Goal: Find specific page/section: Find specific page/section

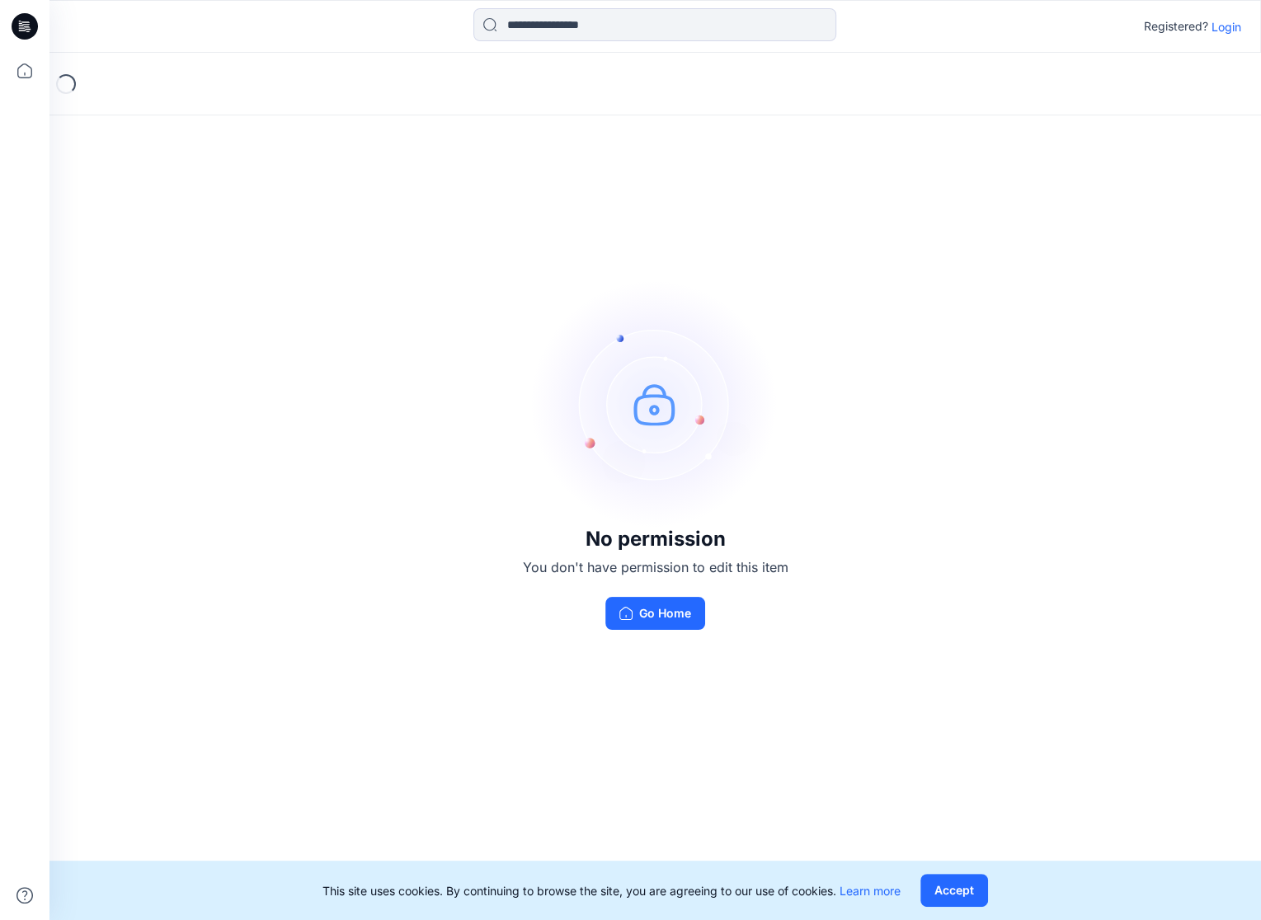
click at [1228, 31] on p "Login" at bounding box center [1227, 26] width 30 height 17
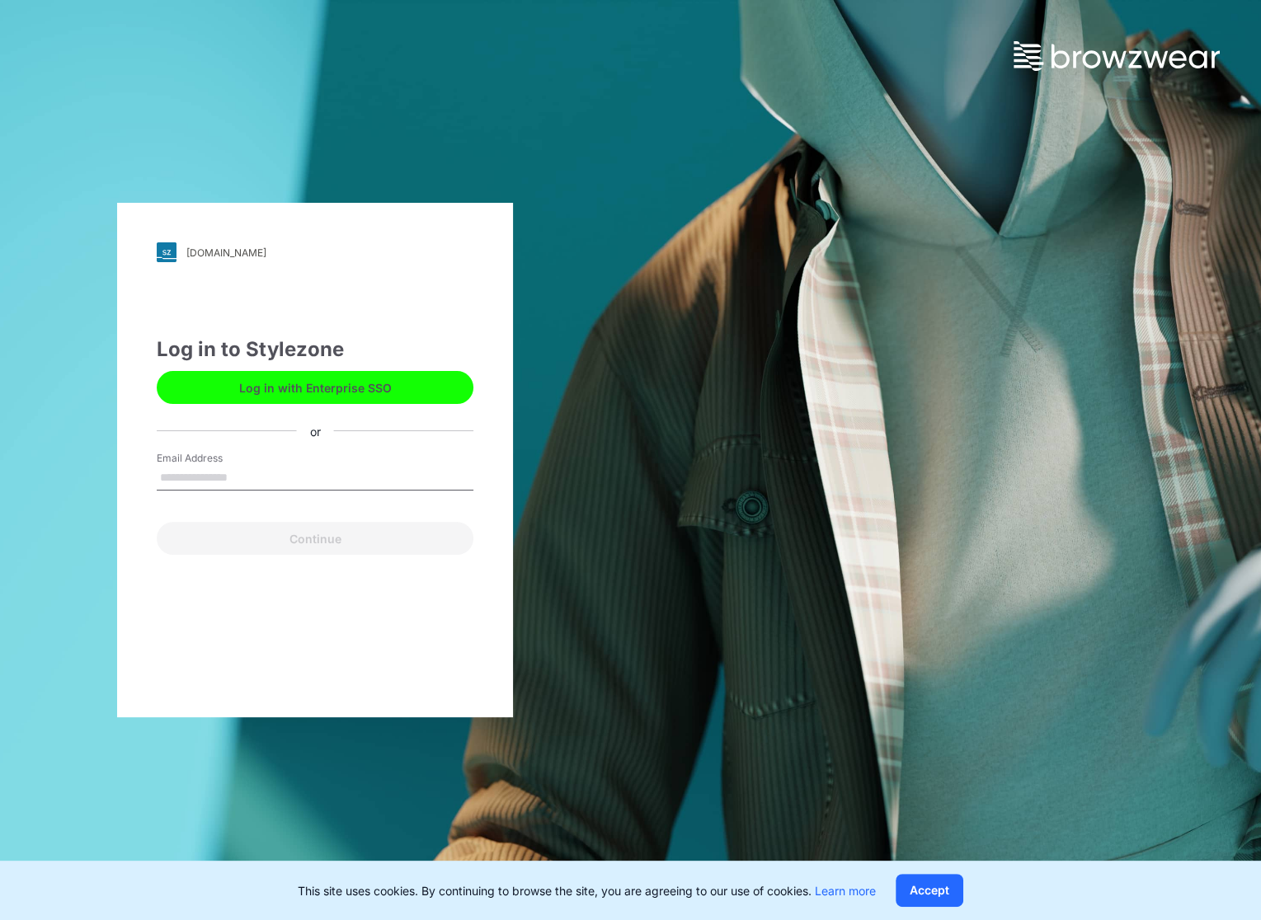
click at [231, 466] on input "Email Address" at bounding box center [315, 478] width 317 height 25
type input "**********"
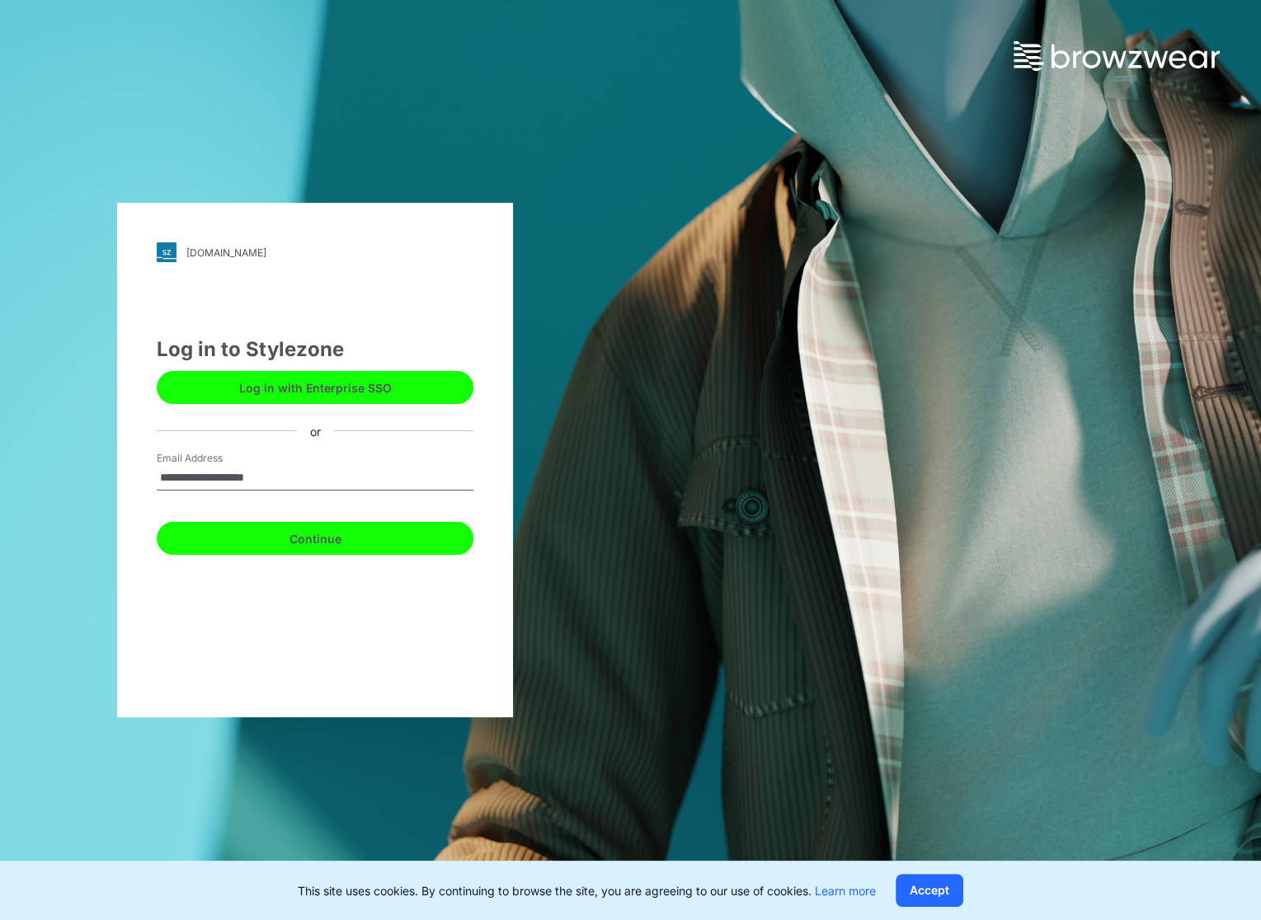
click at [325, 544] on button "Continue" at bounding box center [315, 538] width 317 height 33
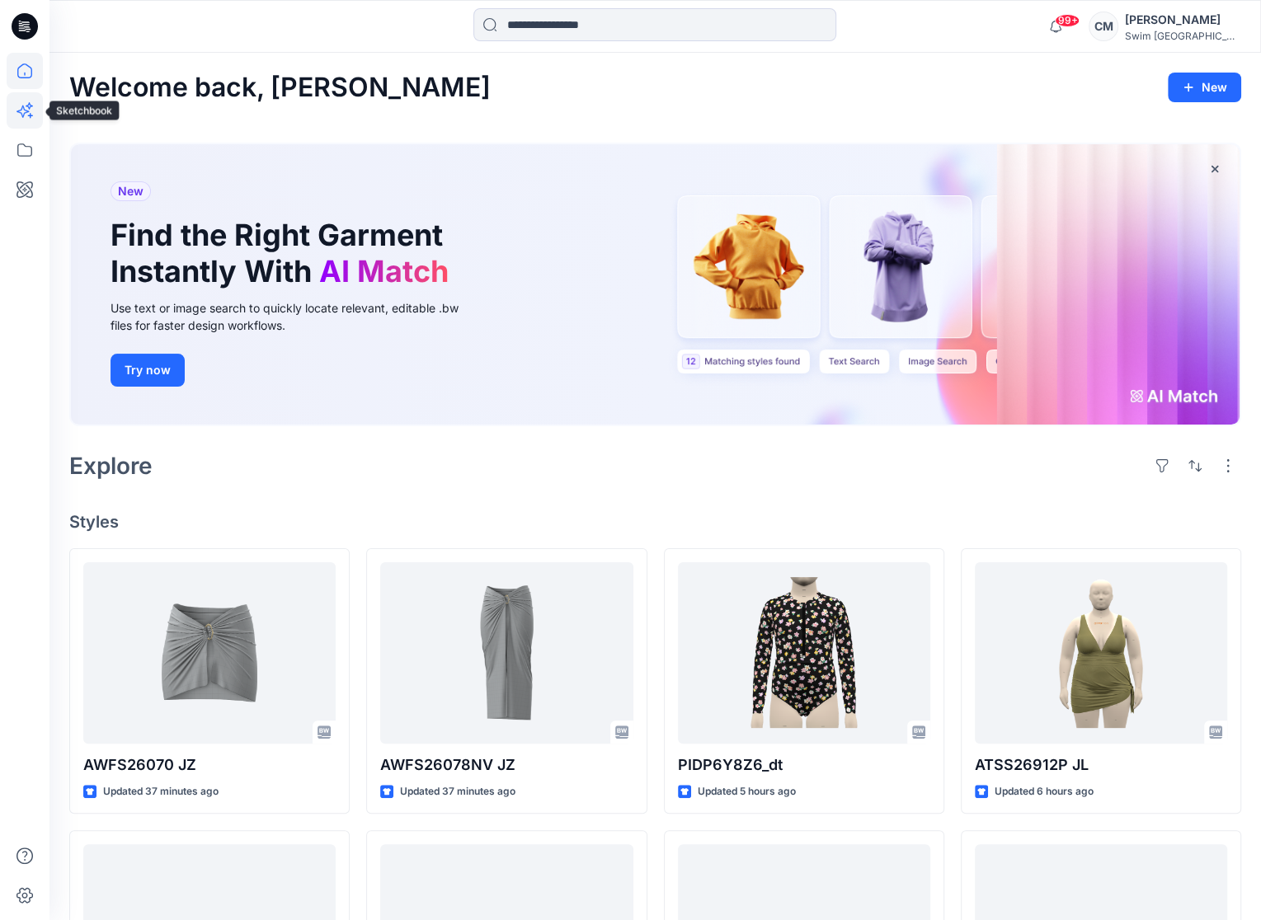
click at [31, 113] on icon at bounding box center [30, 115] width 5 height 5
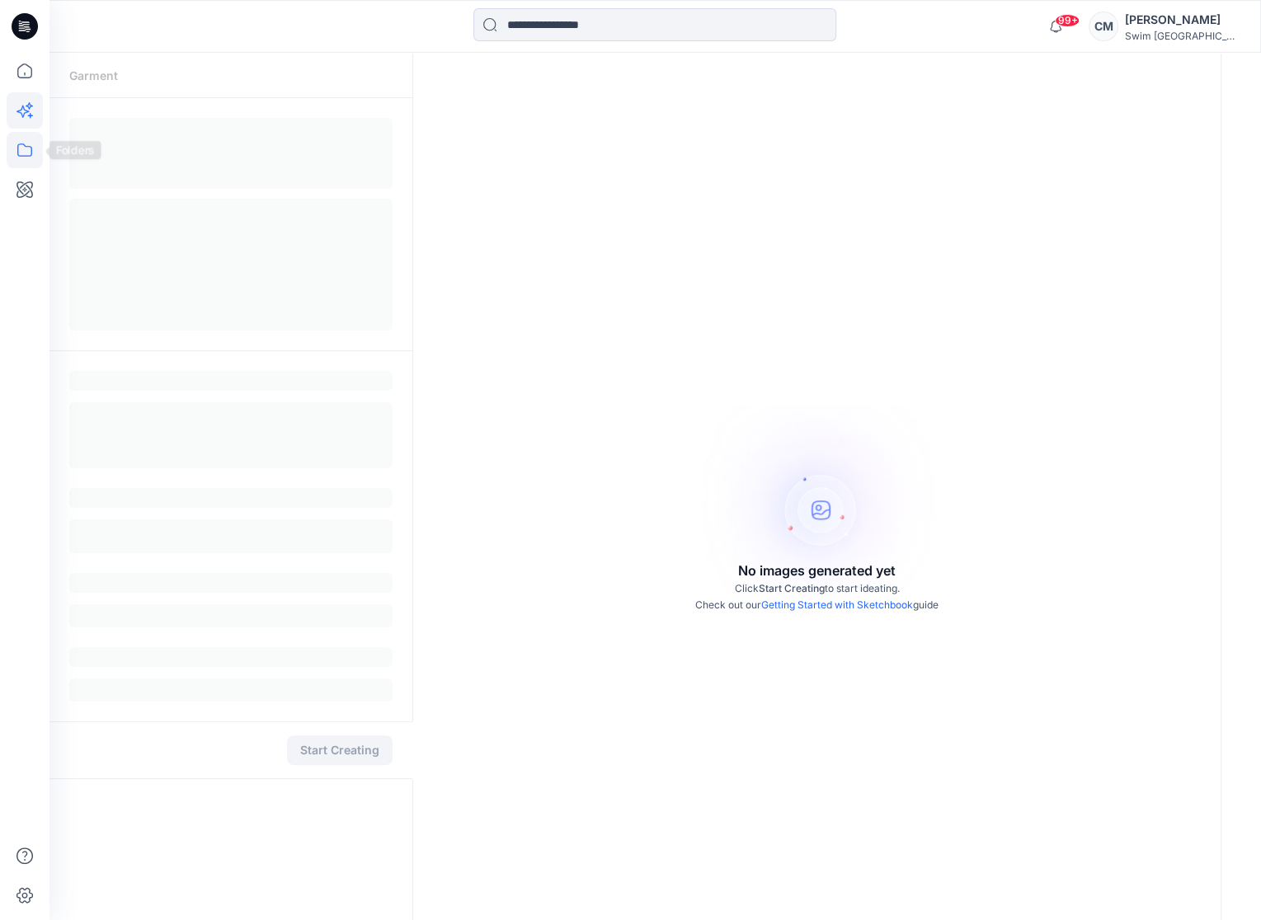
click at [31, 144] on icon at bounding box center [25, 150] width 36 height 36
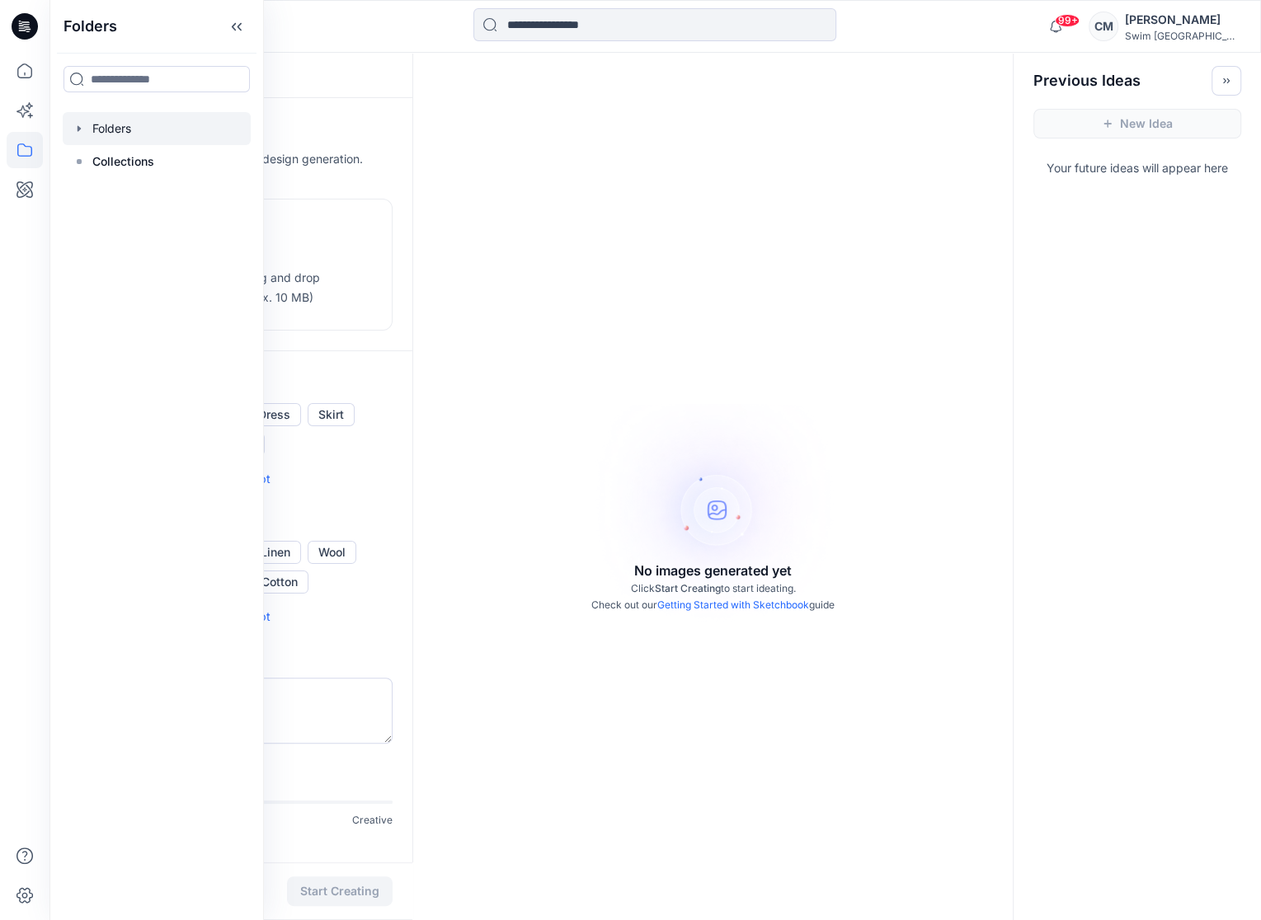
click at [139, 127] on div at bounding box center [157, 128] width 188 height 33
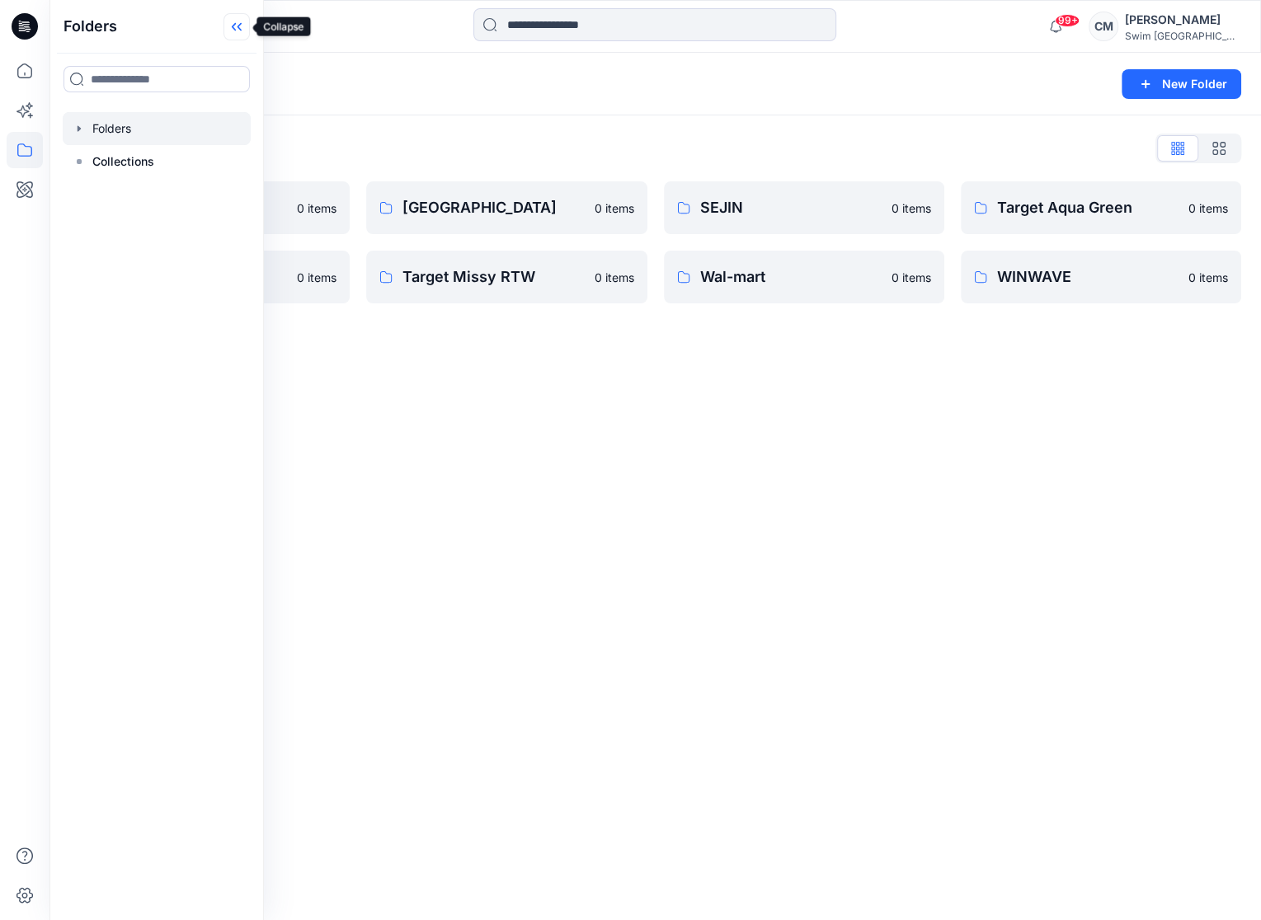
click at [241, 30] on icon at bounding box center [240, 27] width 4 height 8
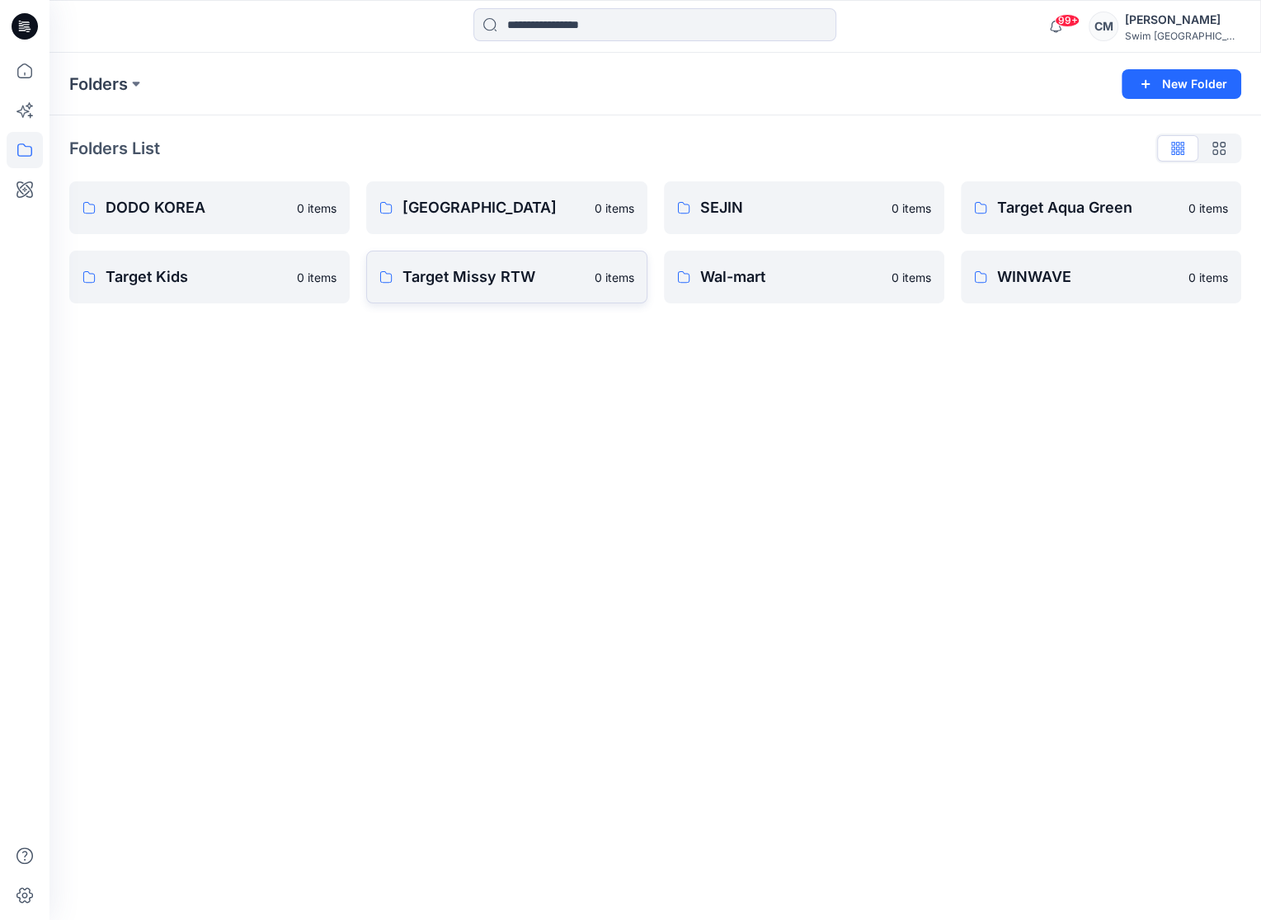
click at [521, 290] on link "Target Missy RTW 0 items" at bounding box center [506, 277] width 280 height 53
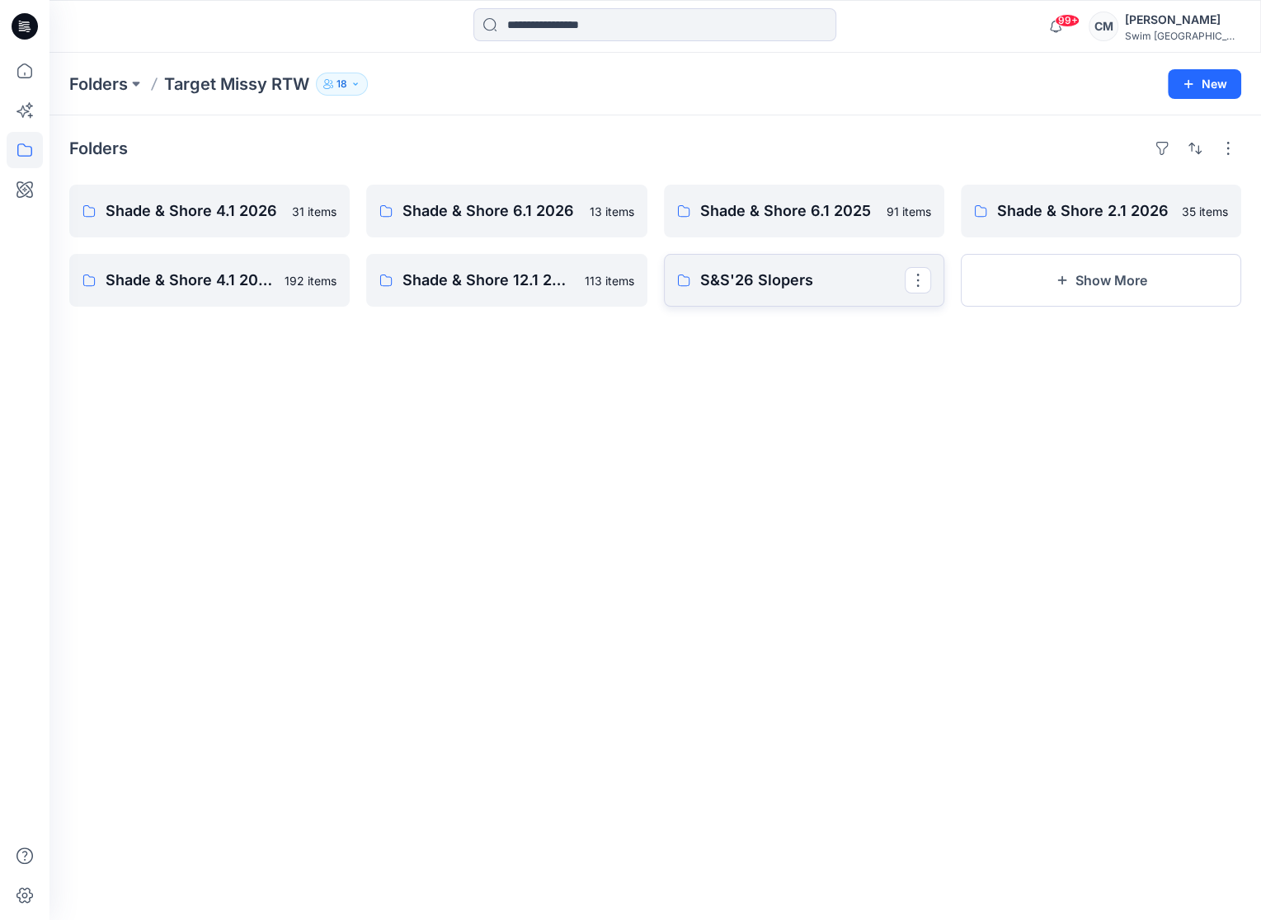
click at [832, 254] on link "S&S'26 Slopers" at bounding box center [804, 280] width 280 height 53
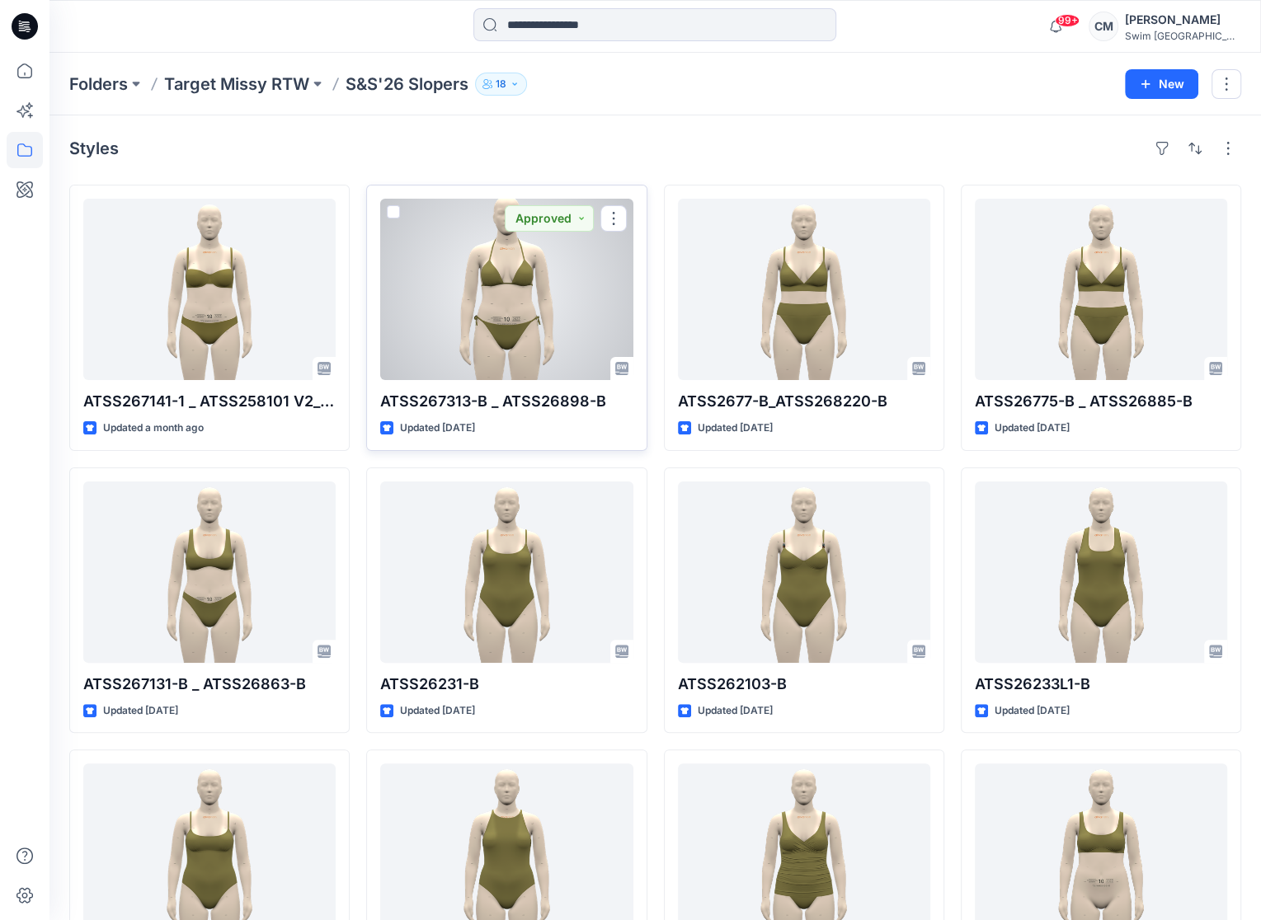
click at [553, 285] on div at bounding box center [506, 289] width 252 height 181
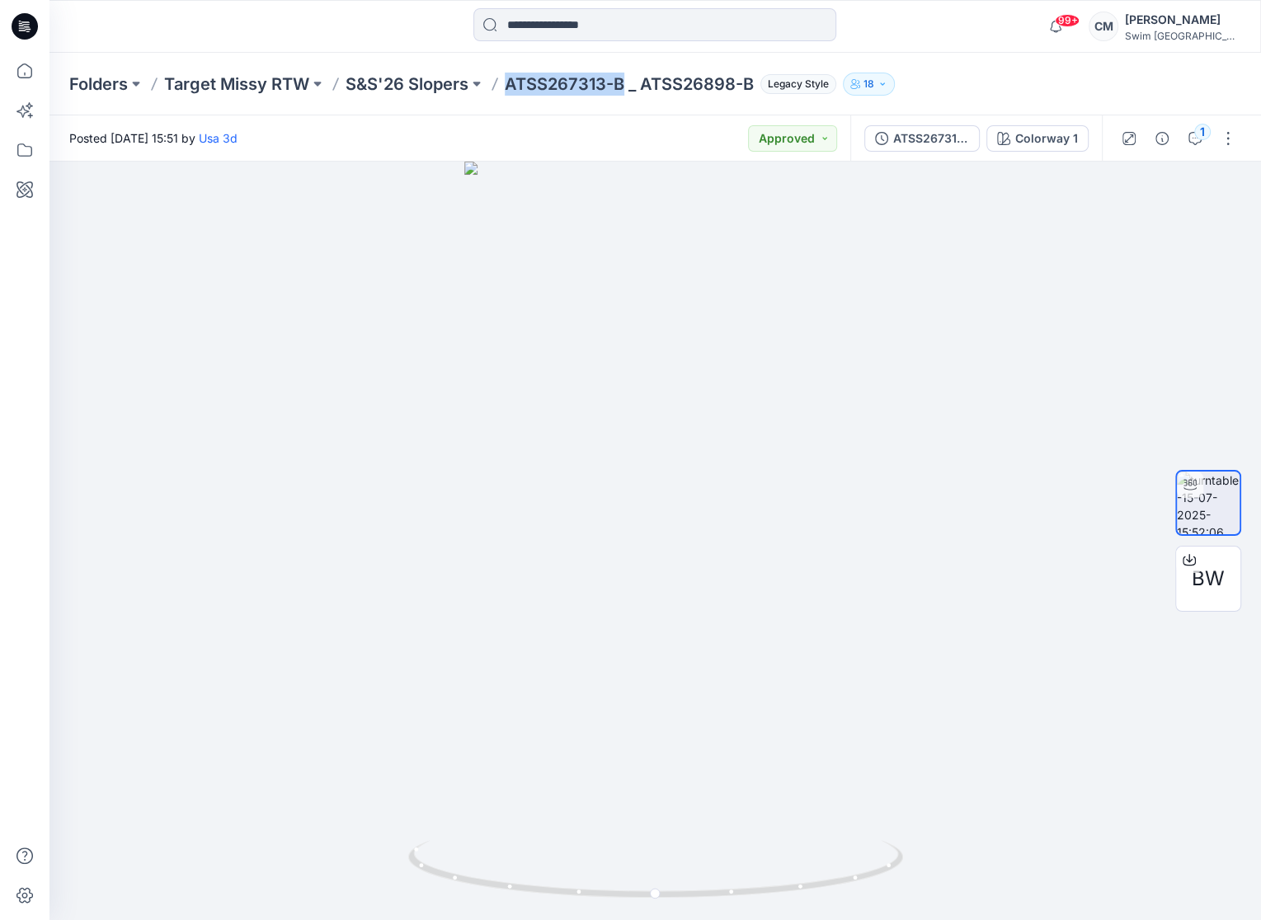
copy p "ATSS267313-B"
drag, startPoint x: 624, startPoint y: 84, endPoint x: 512, endPoint y: 86, distance: 112.2
click at [512, 85] on p "ATSS267313-B _ ATSS26898-B" at bounding box center [629, 84] width 249 height 23
click at [515, 103] on div "Folders Target Missy RTW S&S'26 Slopers ATSS267313-B _ ATSS26898-B Legacy Style…" at bounding box center [655, 84] width 1212 height 63
drag, startPoint x: 692, startPoint y: 508, endPoint x: 661, endPoint y: 485, distance: 38.3
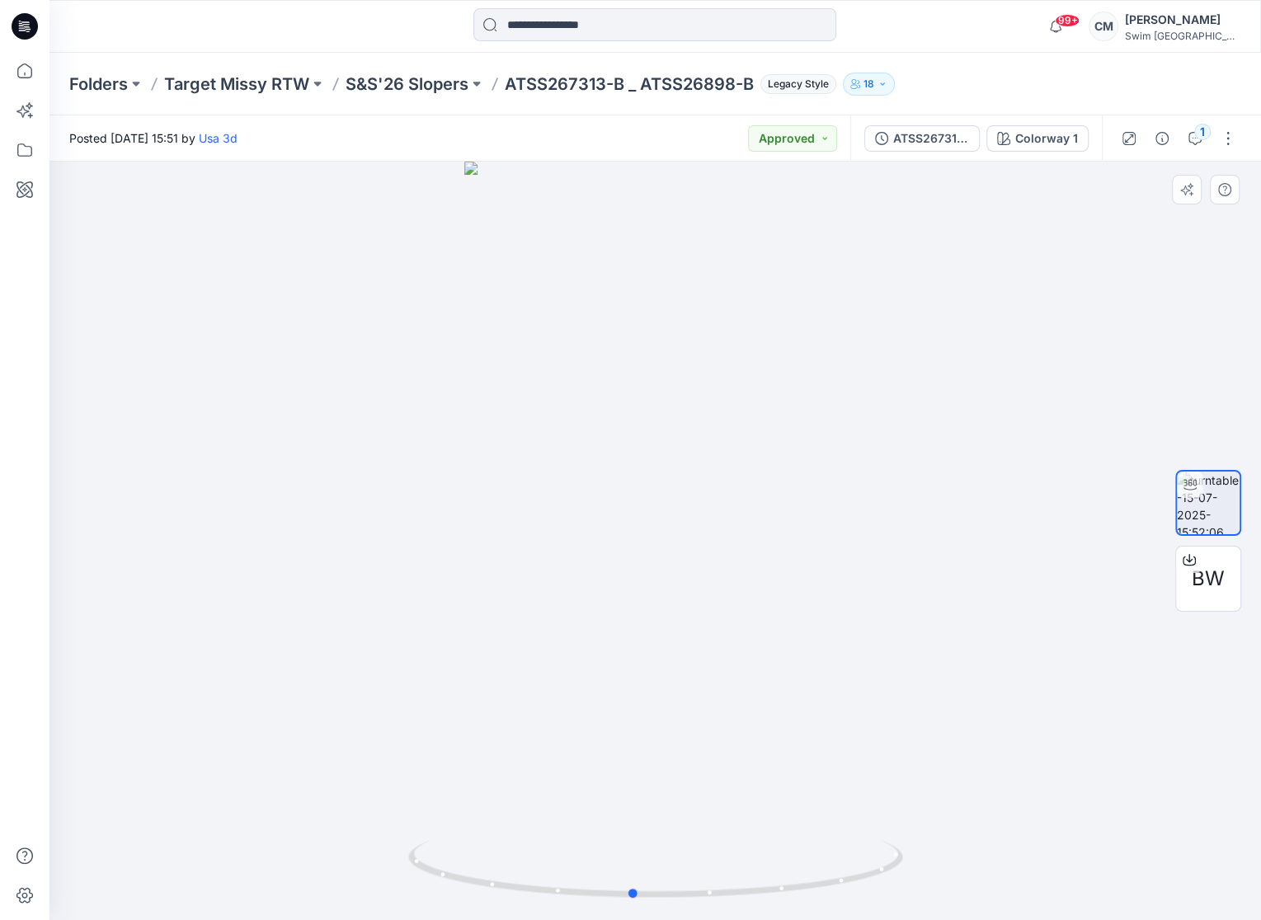
click at [662, 487] on div at bounding box center [655, 541] width 1212 height 759
drag, startPoint x: 643, startPoint y: 86, endPoint x: 755, endPoint y: 87, distance: 112.2
click at [755, 87] on div "Folders Target Missy RTW S&S'26 Slopers ATSS267313-B _ ATSS26898-B Legacy Style…" at bounding box center [590, 84] width 1043 height 23
copy p "ATSS26898-B"
click at [559, 35] on input at bounding box center [654, 24] width 363 height 33
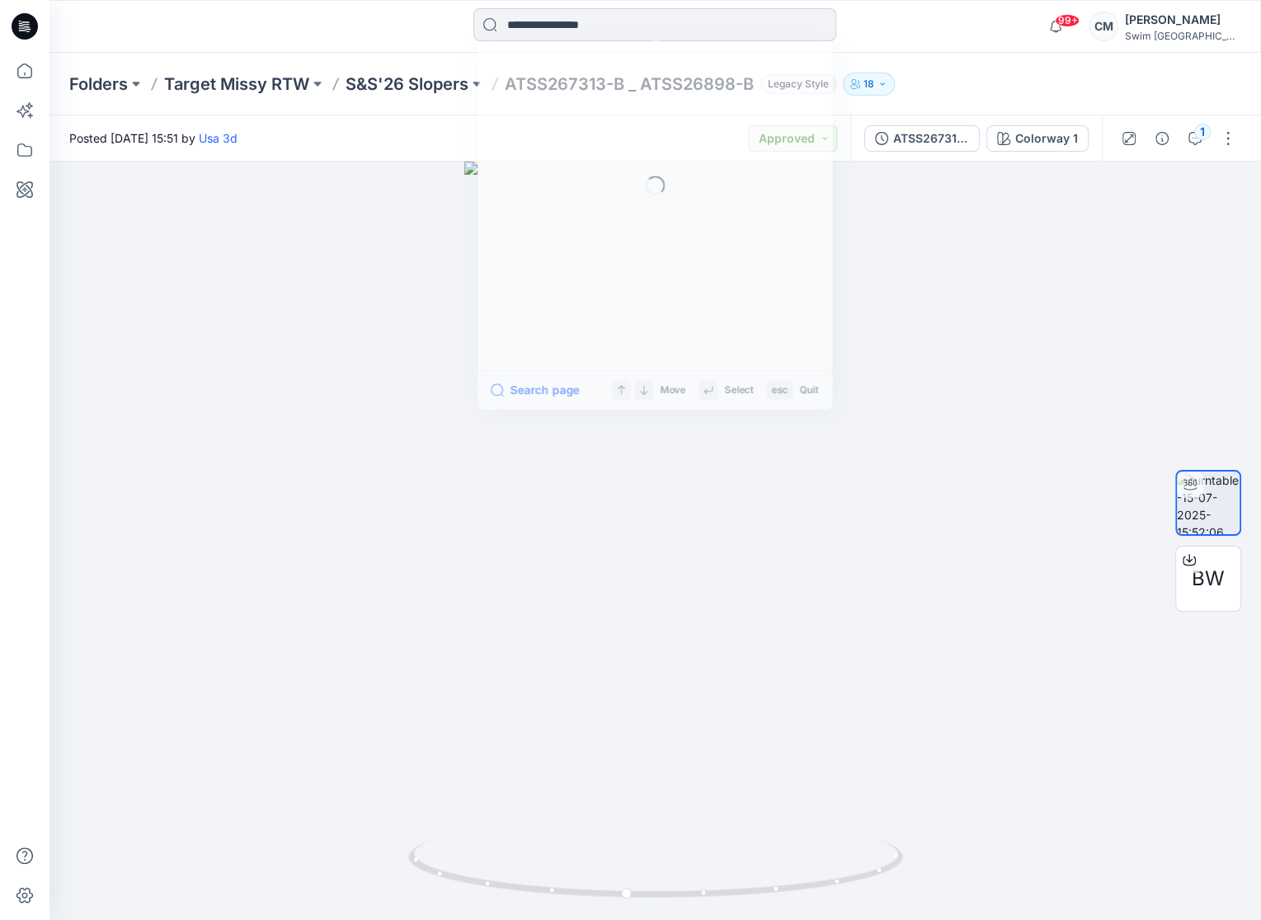
paste input "**********"
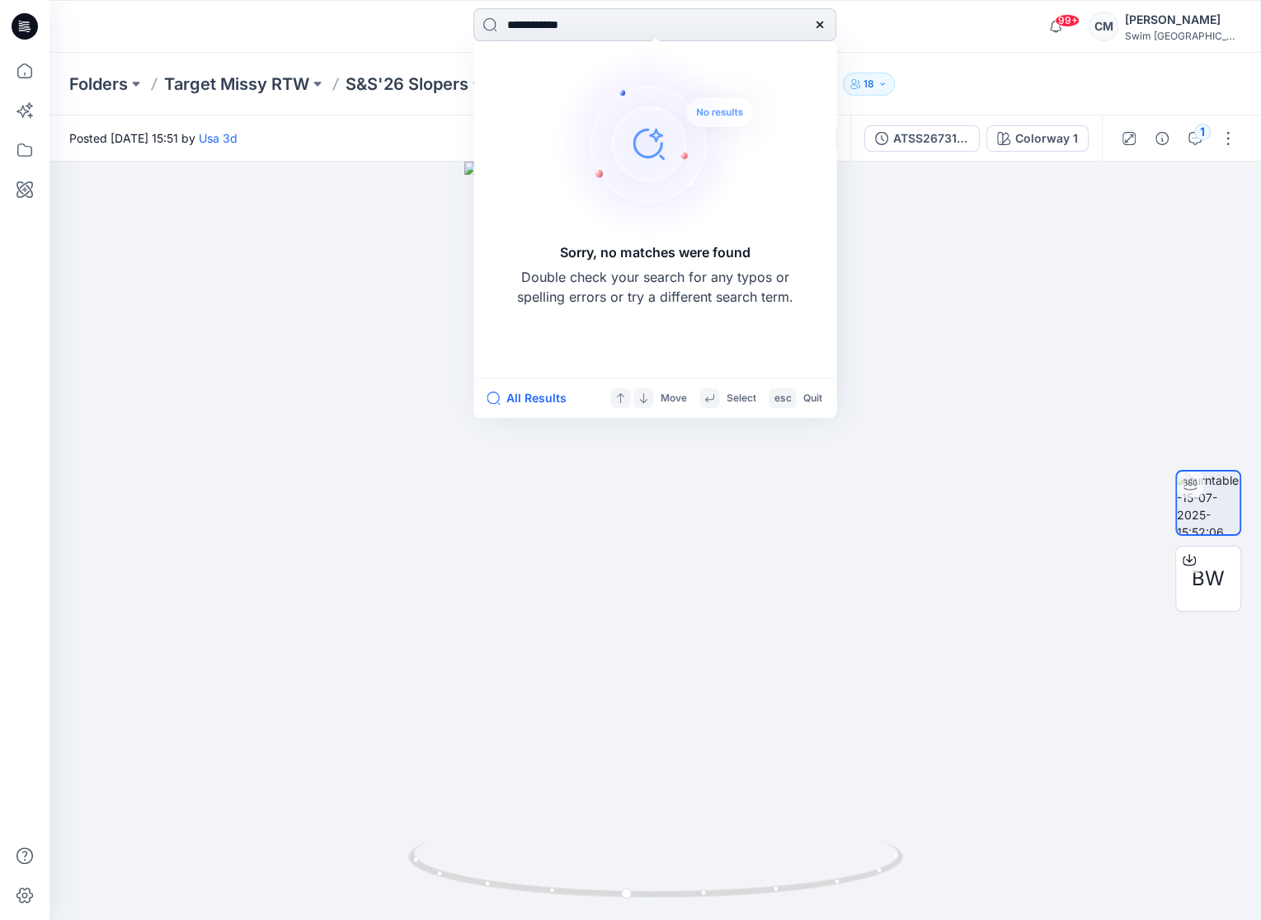
click at [549, 24] on input "**********" at bounding box center [654, 24] width 363 height 33
type input "**********"
click at [269, 85] on p "Target Missy RTW" at bounding box center [236, 84] width 145 height 23
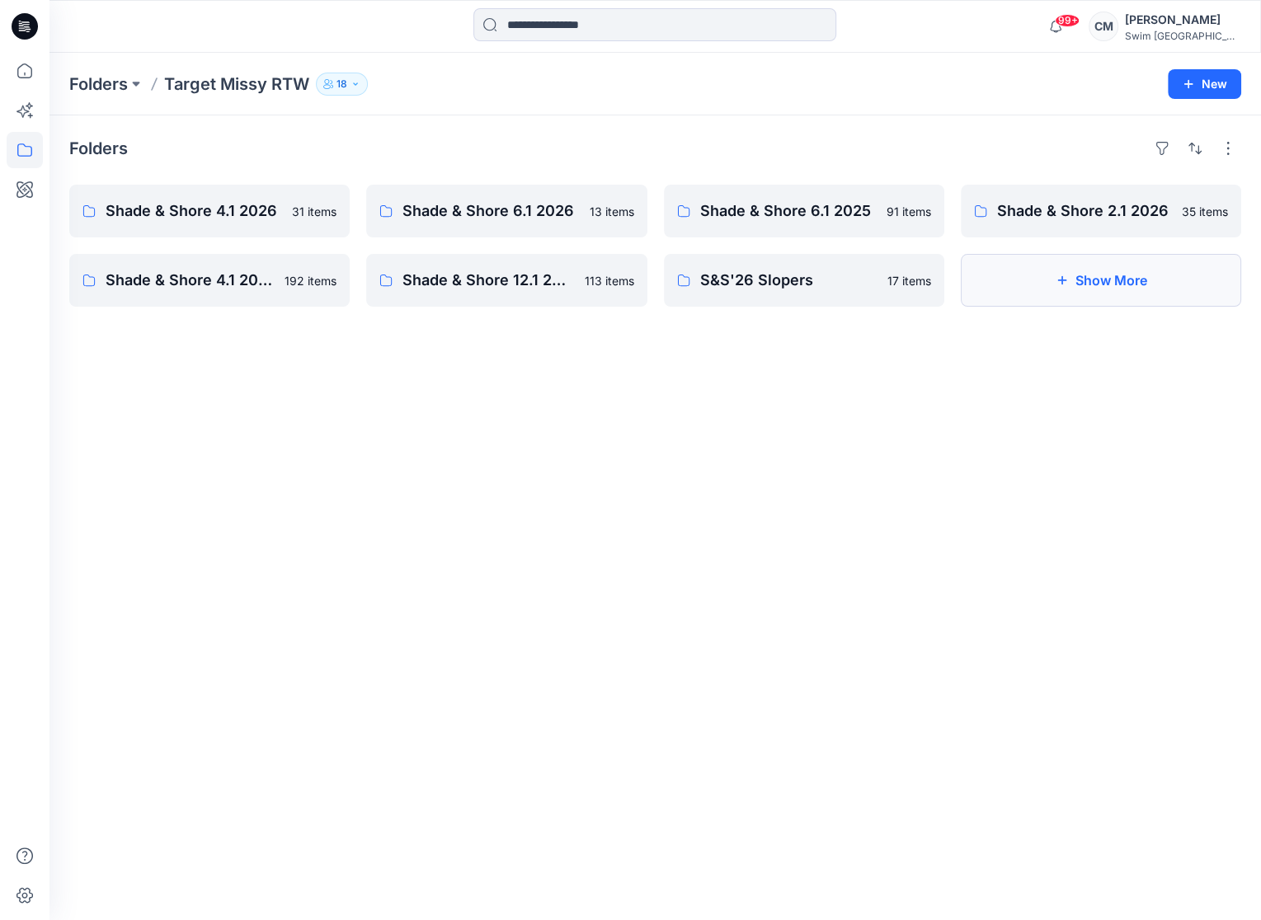
click at [1118, 280] on button "Show More" at bounding box center [1101, 280] width 280 height 53
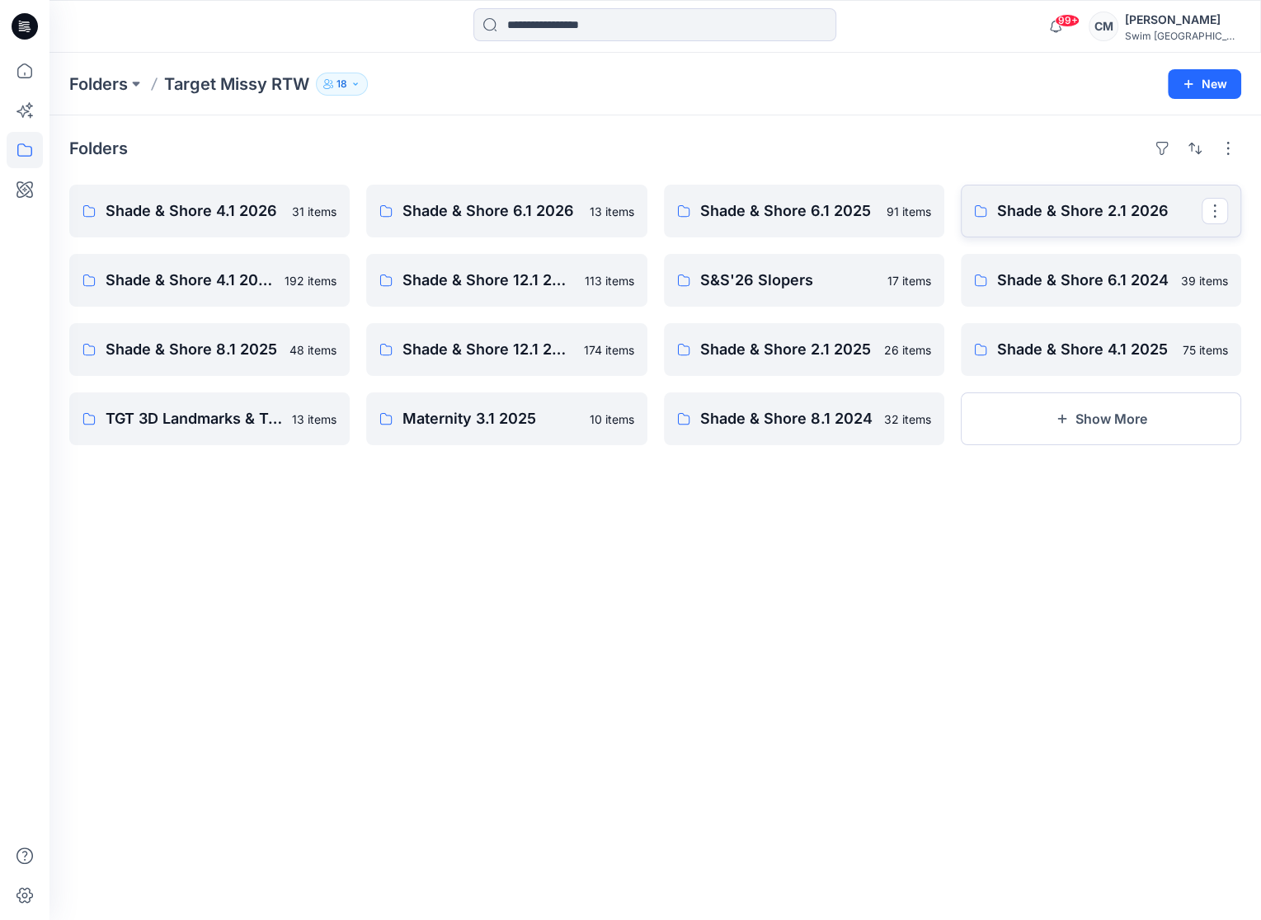
click at [1072, 207] on p "Shade & Shore 2.1 2026" at bounding box center [1099, 211] width 205 height 23
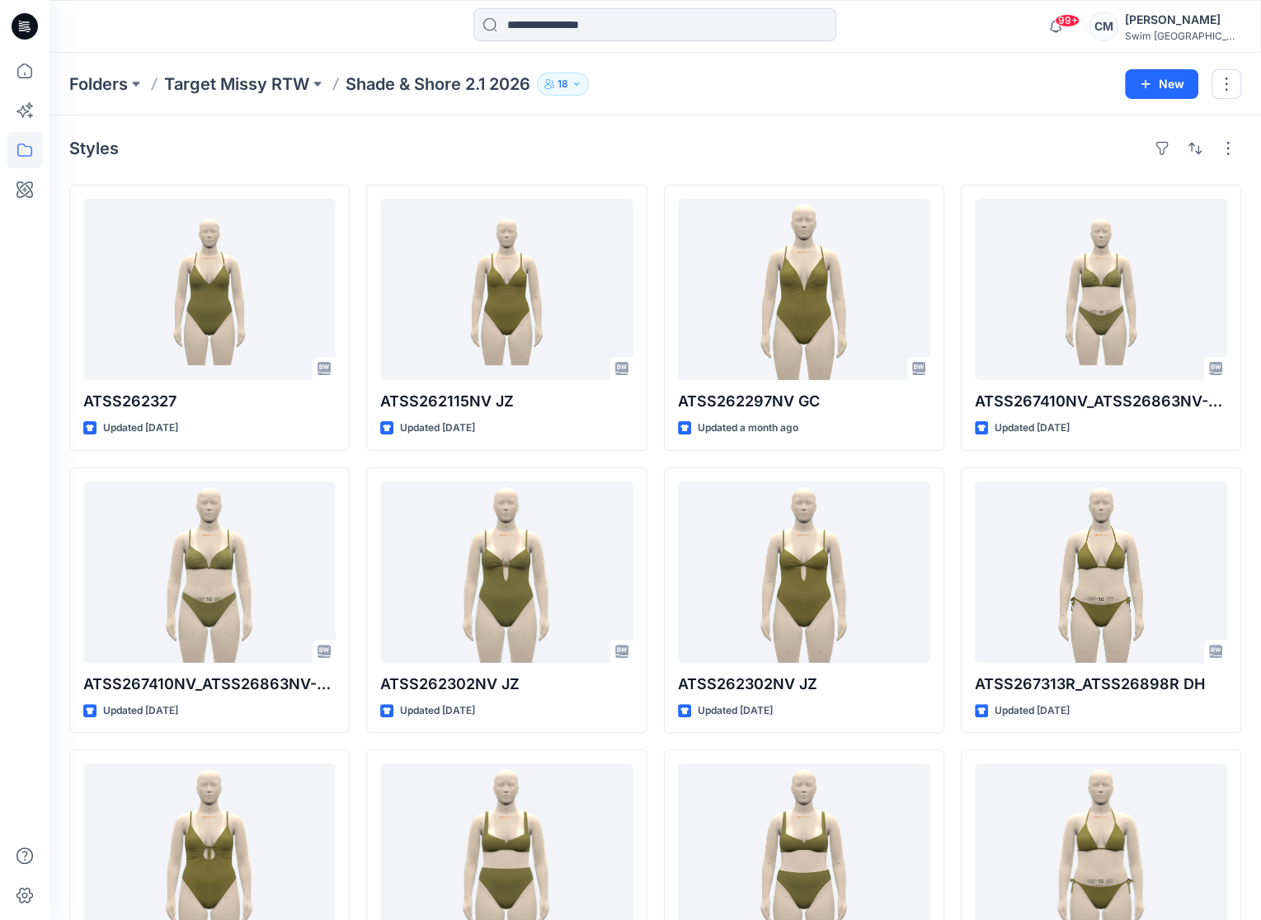
click at [271, 69] on div "Folders Target Missy RTW Shade & Shore 2.1 2026 18 New" at bounding box center [655, 84] width 1212 height 63
click at [271, 80] on p "Target Missy RTW" at bounding box center [236, 84] width 145 height 23
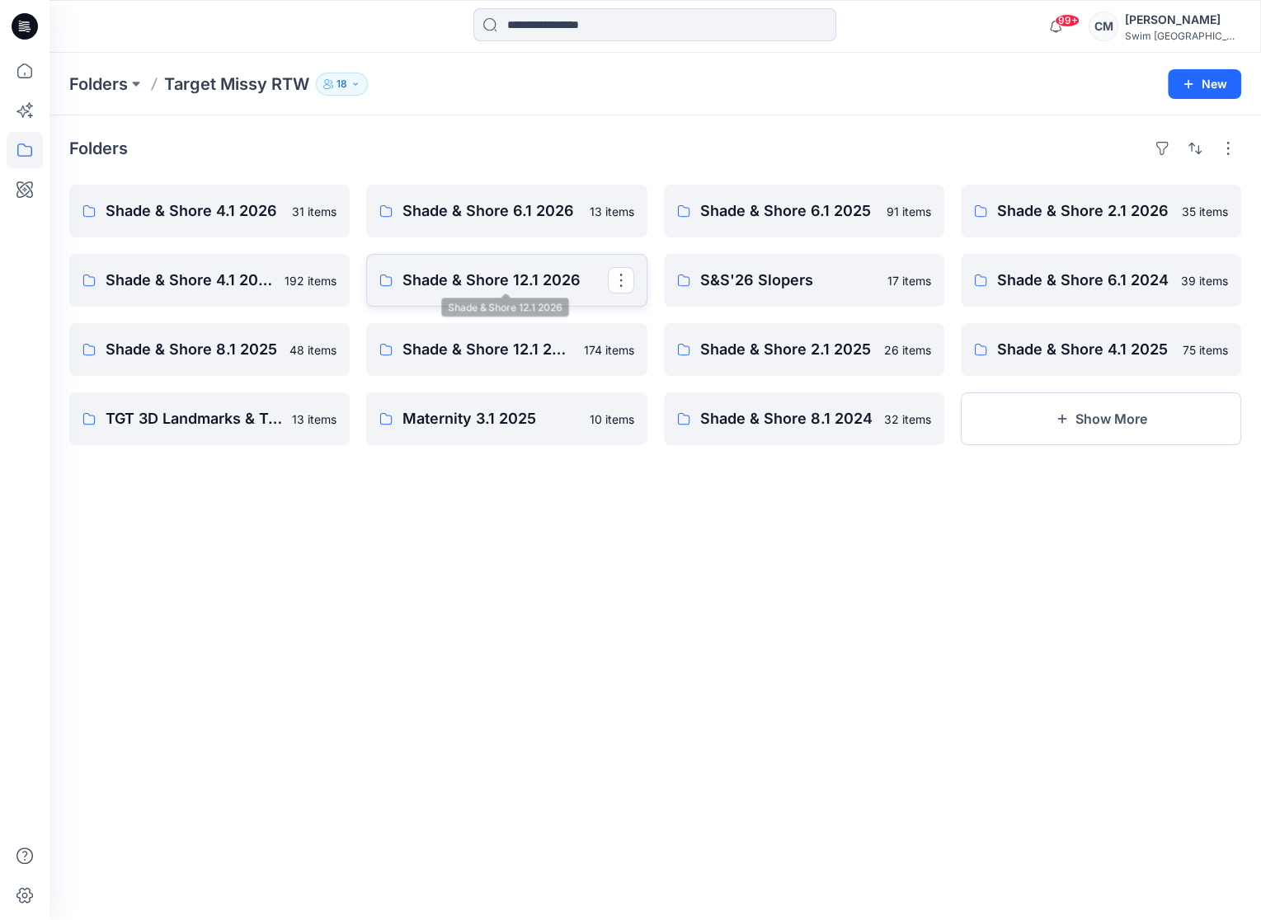
click at [539, 289] on p "Shade & Shore 12.1 2026" at bounding box center [504, 280] width 205 height 23
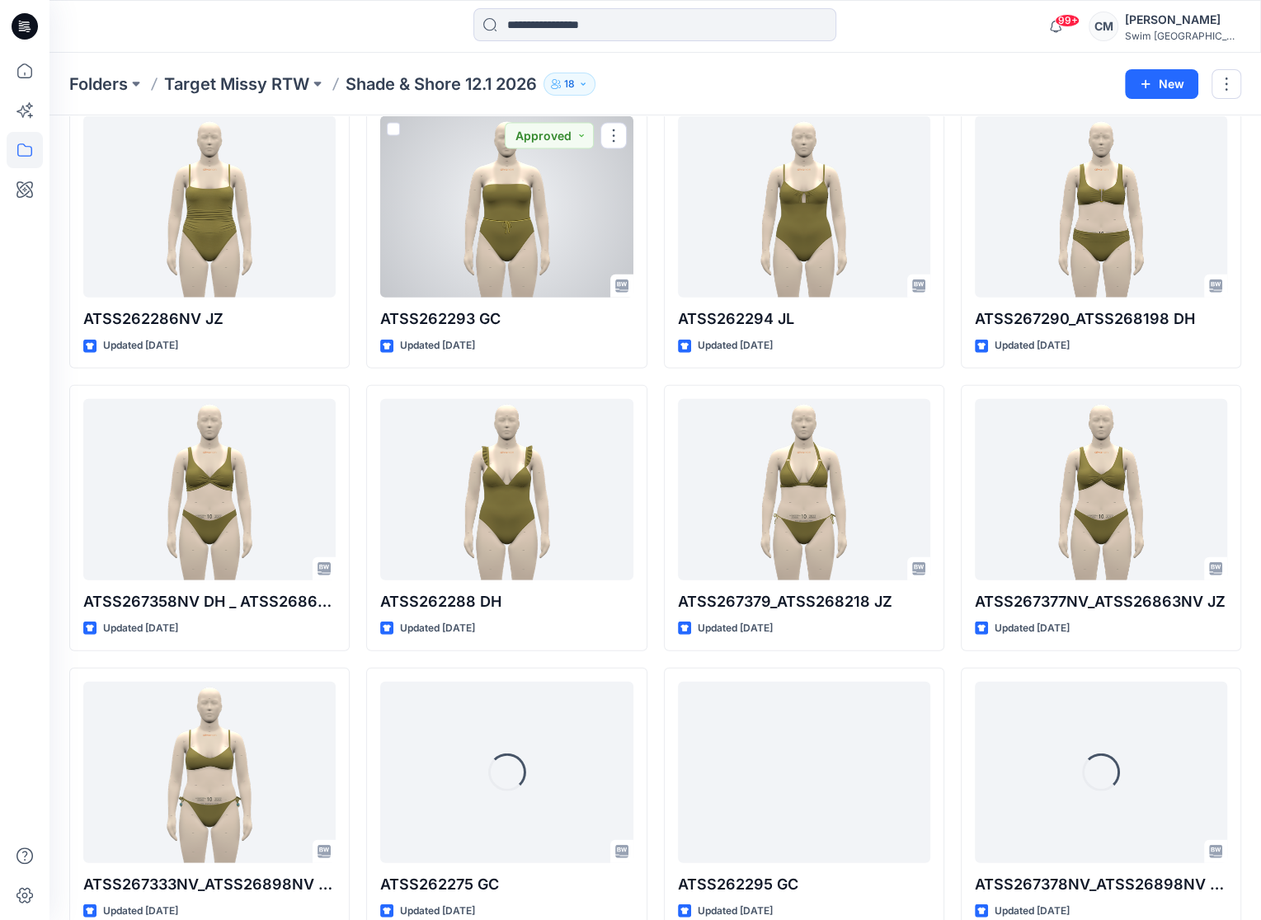
scroll to position [2908, 0]
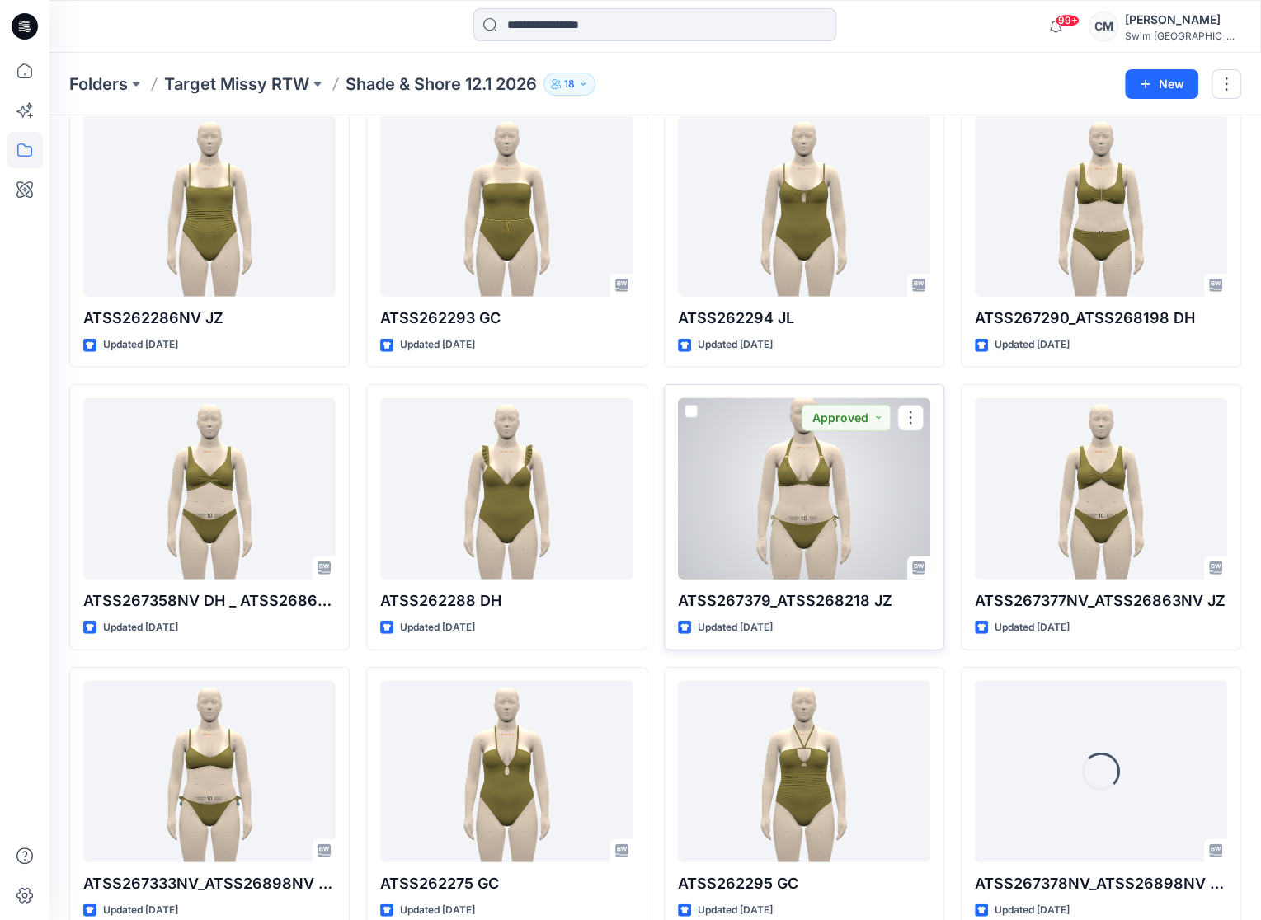
click at [792, 487] on div at bounding box center [804, 488] width 252 height 181
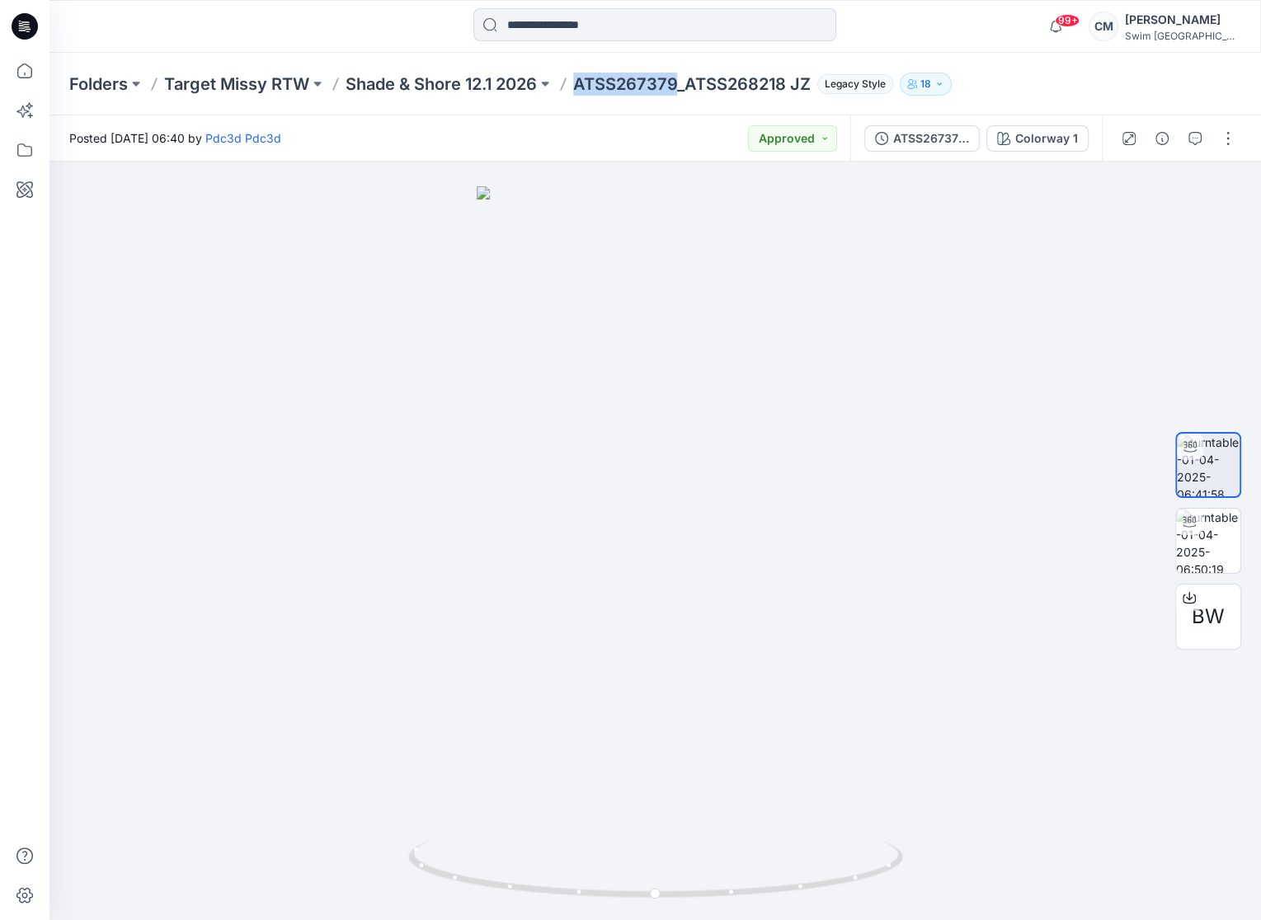
drag, startPoint x: 683, startPoint y: 85, endPoint x: 576, endPoint y: 82, distance: 107.2
click at [575, 86] on div "Folders Target Missy RTW Shade & Shore 12.1 2026 ATSS267379_ATSS268218 JZ Legac…" at bounding box center [590, 84] width 1043 height 23
copy p "ATSS267379"
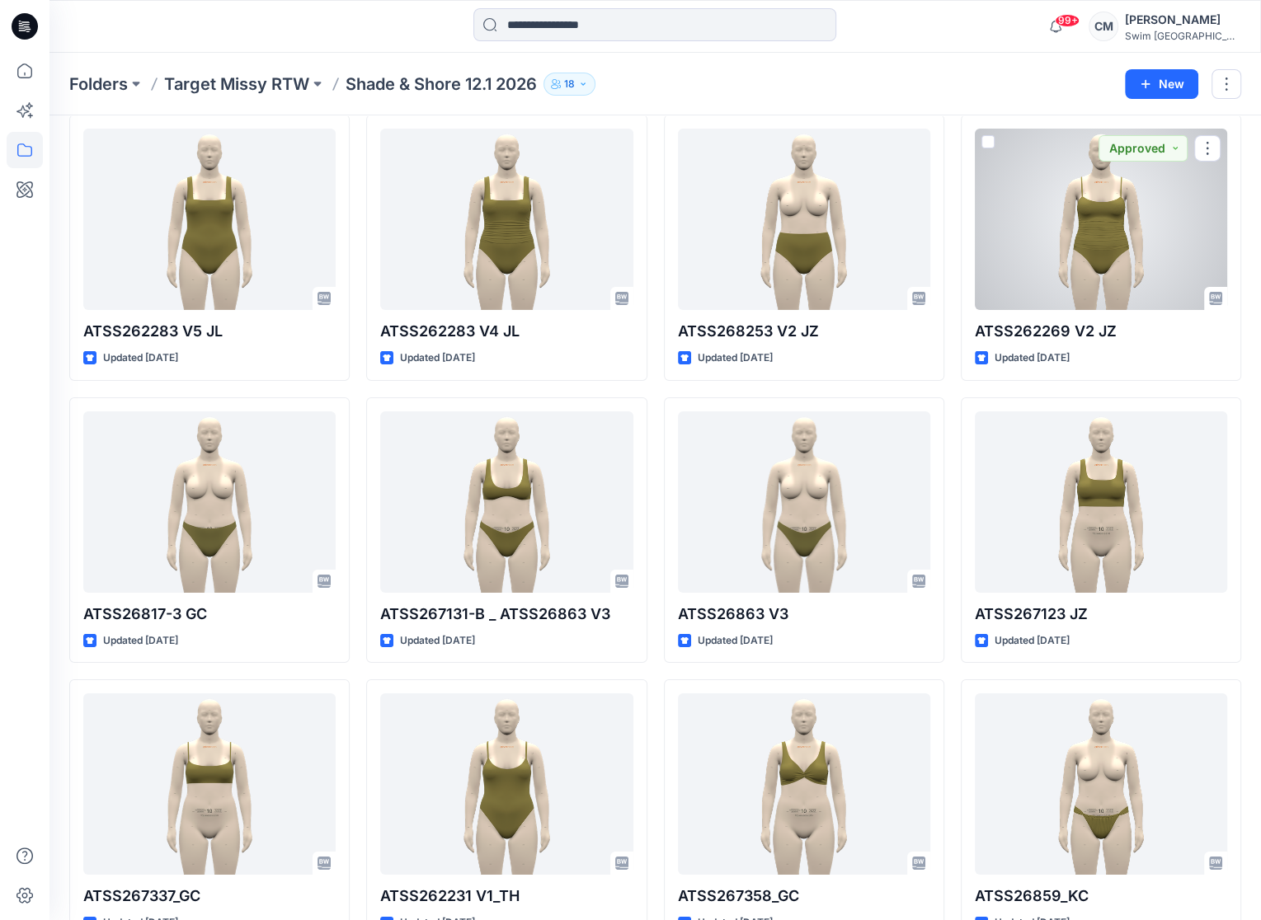
scroll to position [4400, 0]
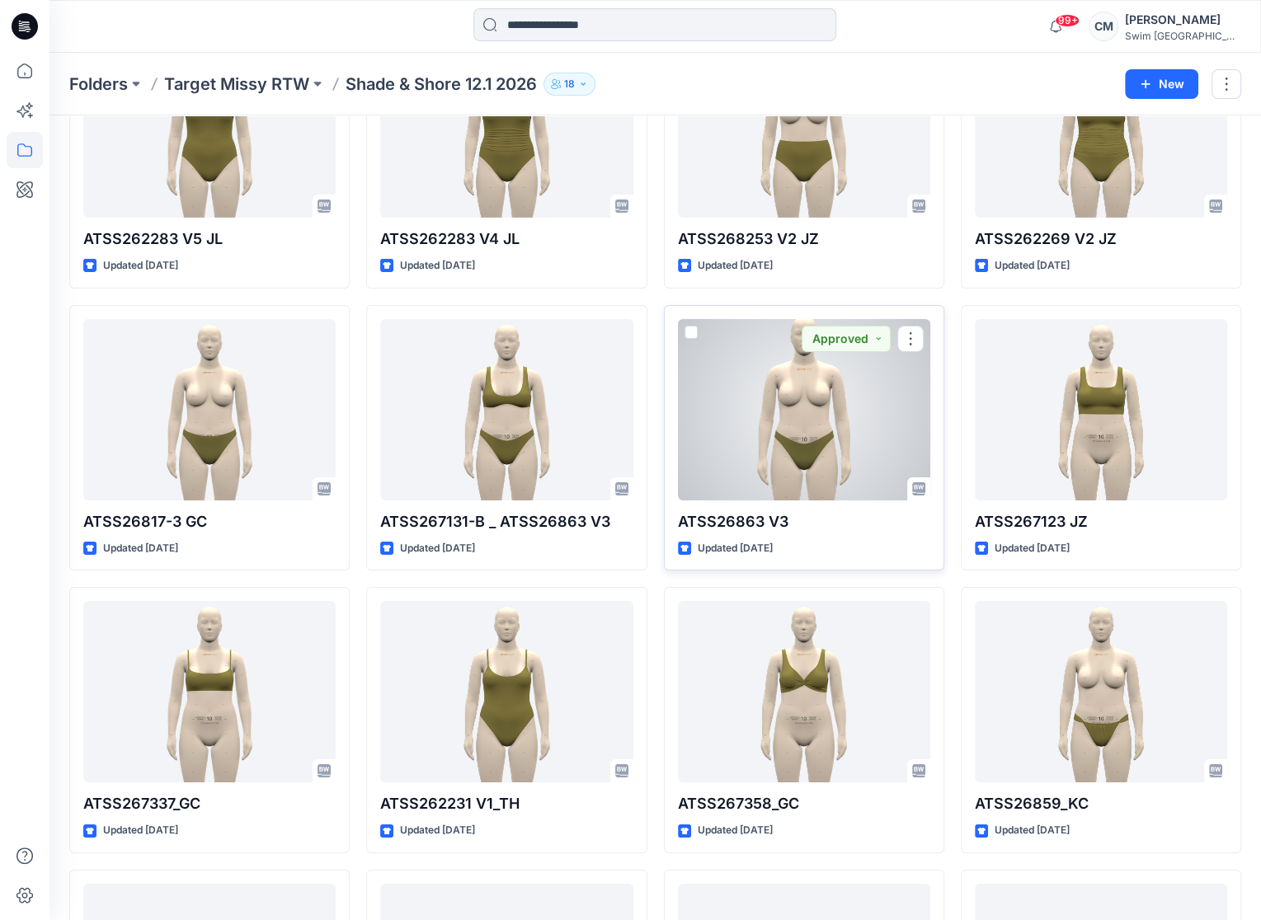
click at [831, 465] on div at bounding box center [804, 409] width 252 height 181
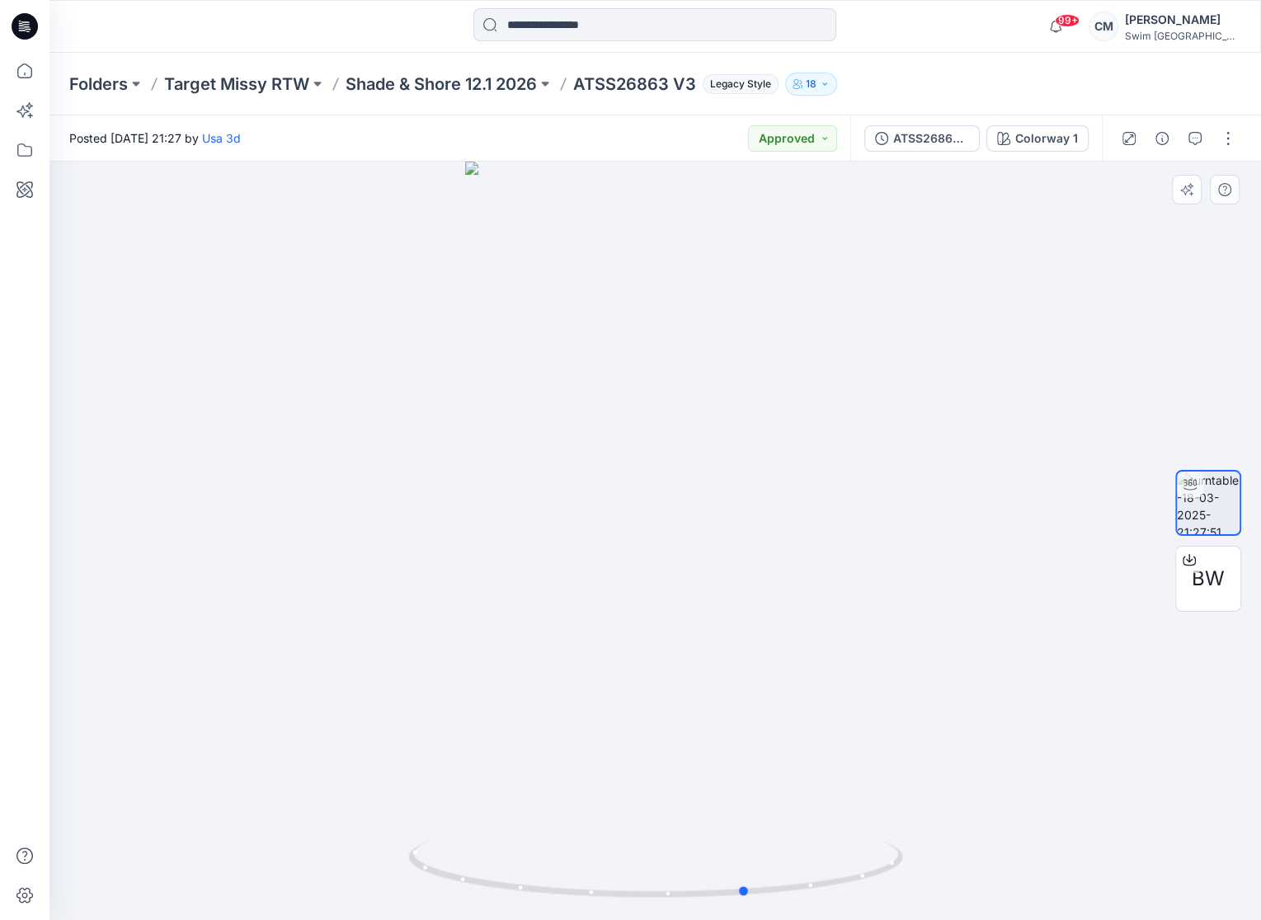
drag, startPoint x: 558, startPoint y: 596, endPoint x: 641, endPoint y: 603, distance: 82.7
click at [643, 600] on div at bounding box center [655, 541] width 1212 height 759
drag, startPoint x: 694, startPoint y: 82, endPoint x: 576, endPoint y: 82, distance: 118.8
click at [576, 82] on div "Folders Target Missy RTW Shade & Shore 12.1 2026 ATSS26863 V3 Legacy Style 18" at bounding box center [590, 84] width 1043 height 23
copy p "ATSS26863 V3"
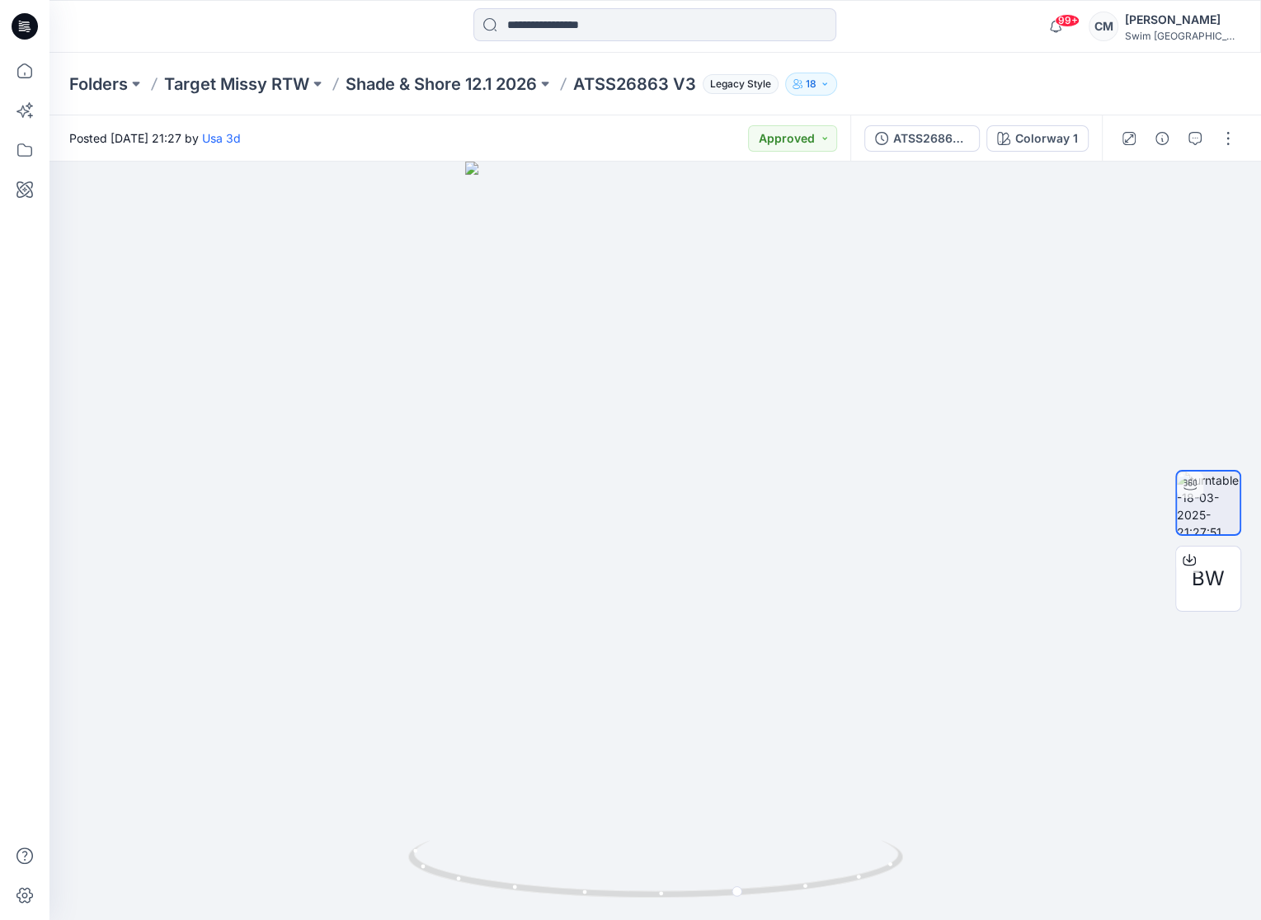
click at [589, 96] on div "Folders Target Missy RTW Shade & Shore 12.1 2026 ATSS26863 V3 Legacy Style 18" at bounding box center [655, 84] width 1212 height 63
click at [431, 69] on div "Folders Target Missy RTW Shade & Shore 12.1 2026 ATSS26863 V3 Legacy Style 18" at bounding box center [655, 84] width 1212 height 63
click at [431, 76] on p "Shade & Shore 12.1 2026" at bounding box center [441, 84] width 191 height 23
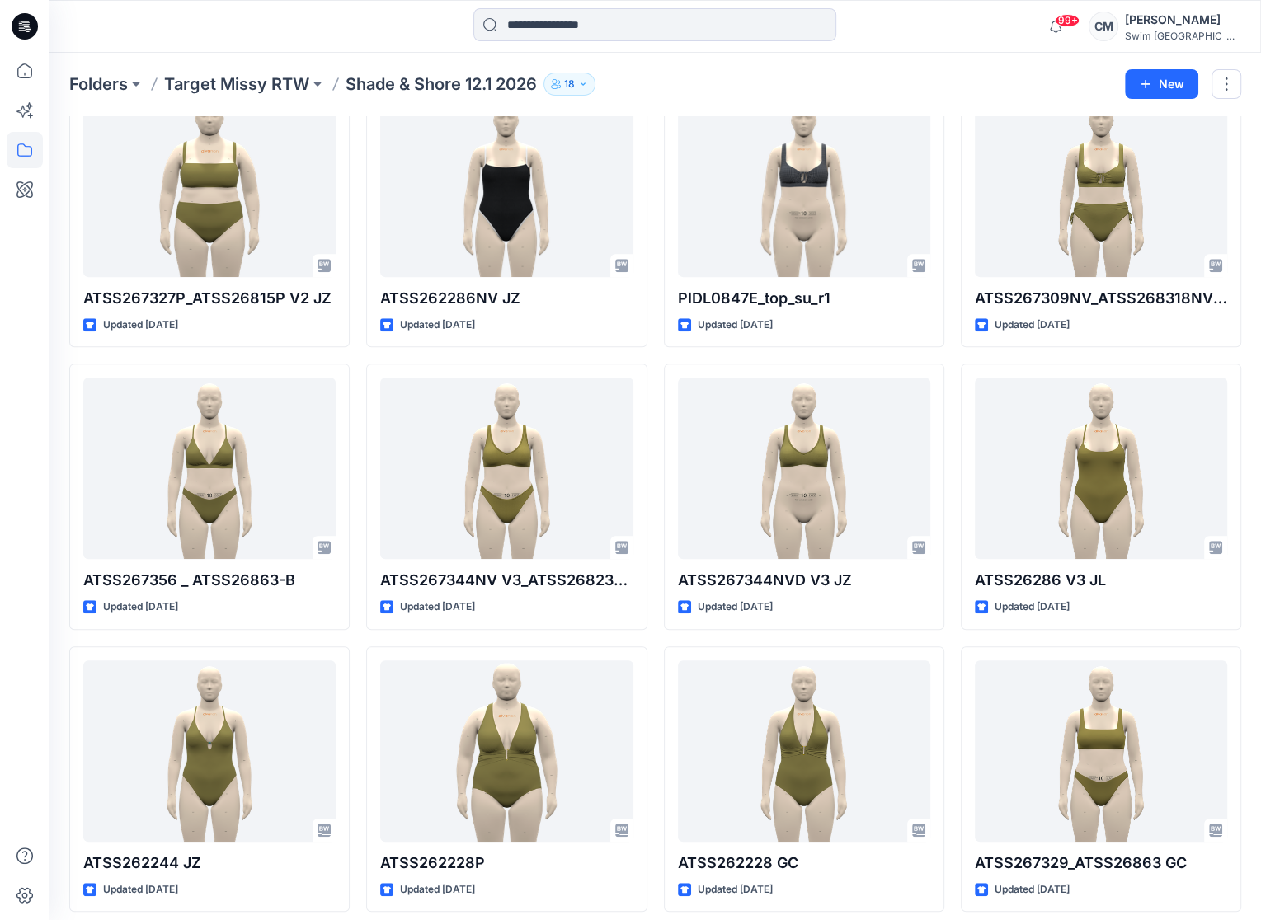
scroll to position [388, 0]
